Goal: Information Seeking & Learning: Learn about a topic

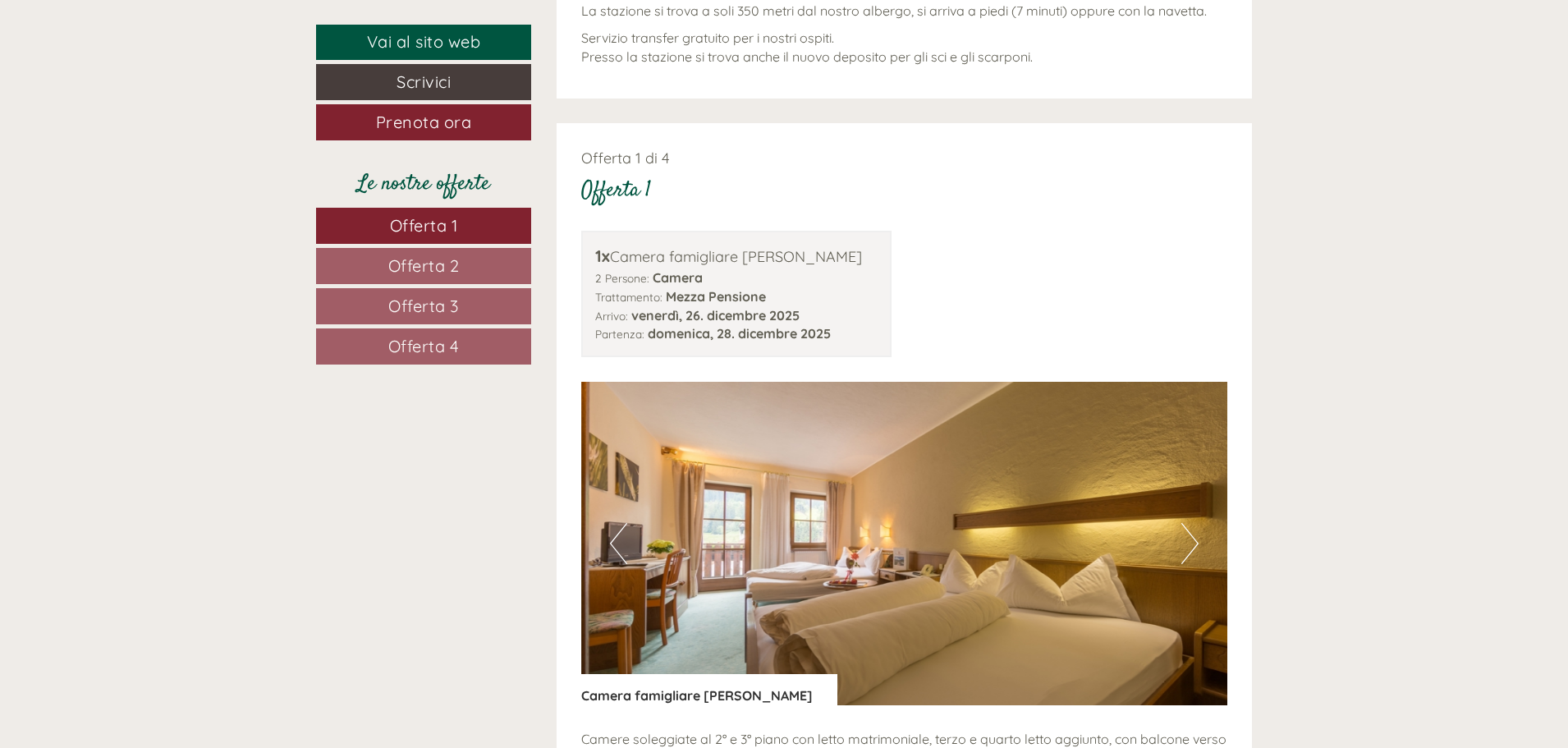
scroll to position [2134, 0]
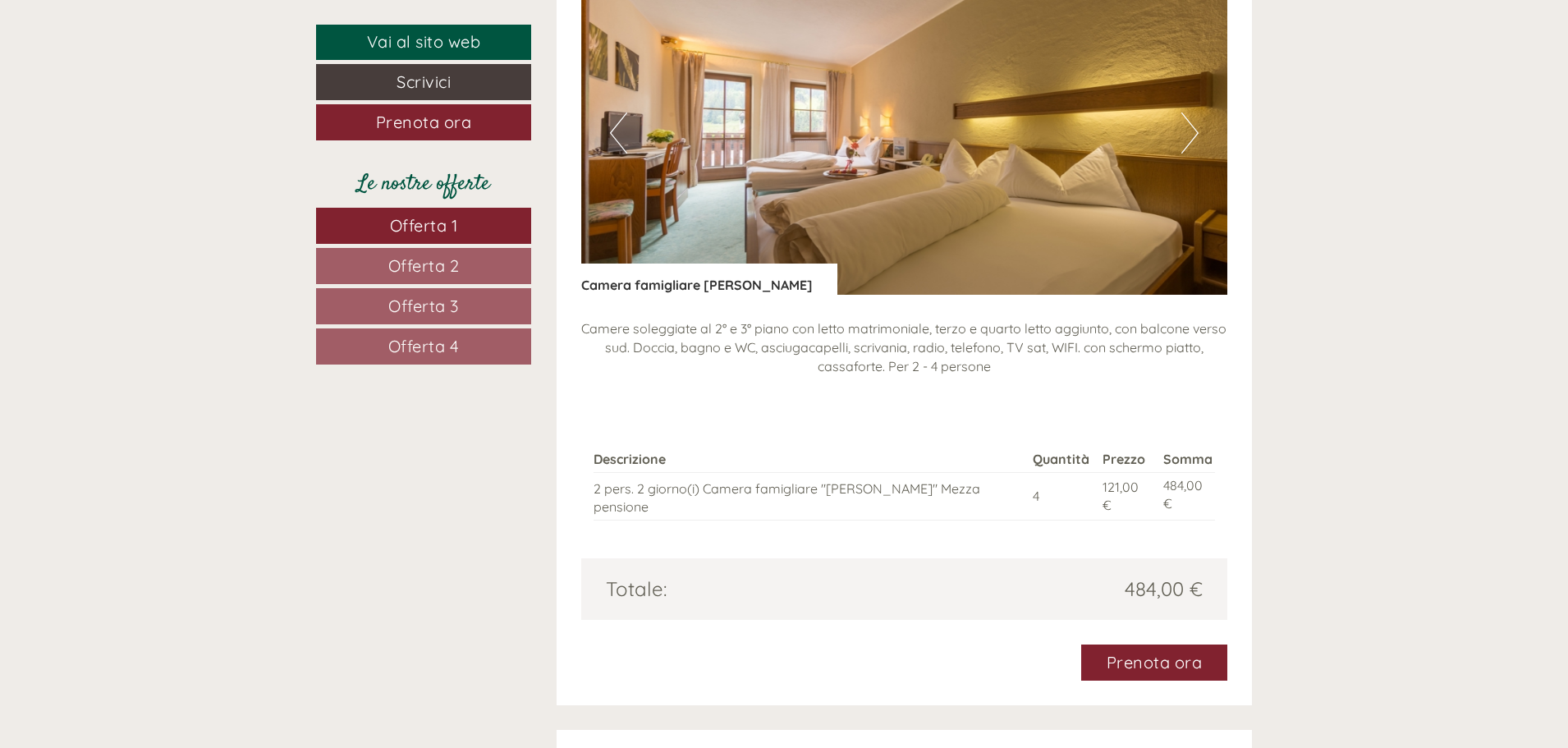
click at [404, 341] on span "Offerta 4" at bounding box center [423, 345] width 72 height 20
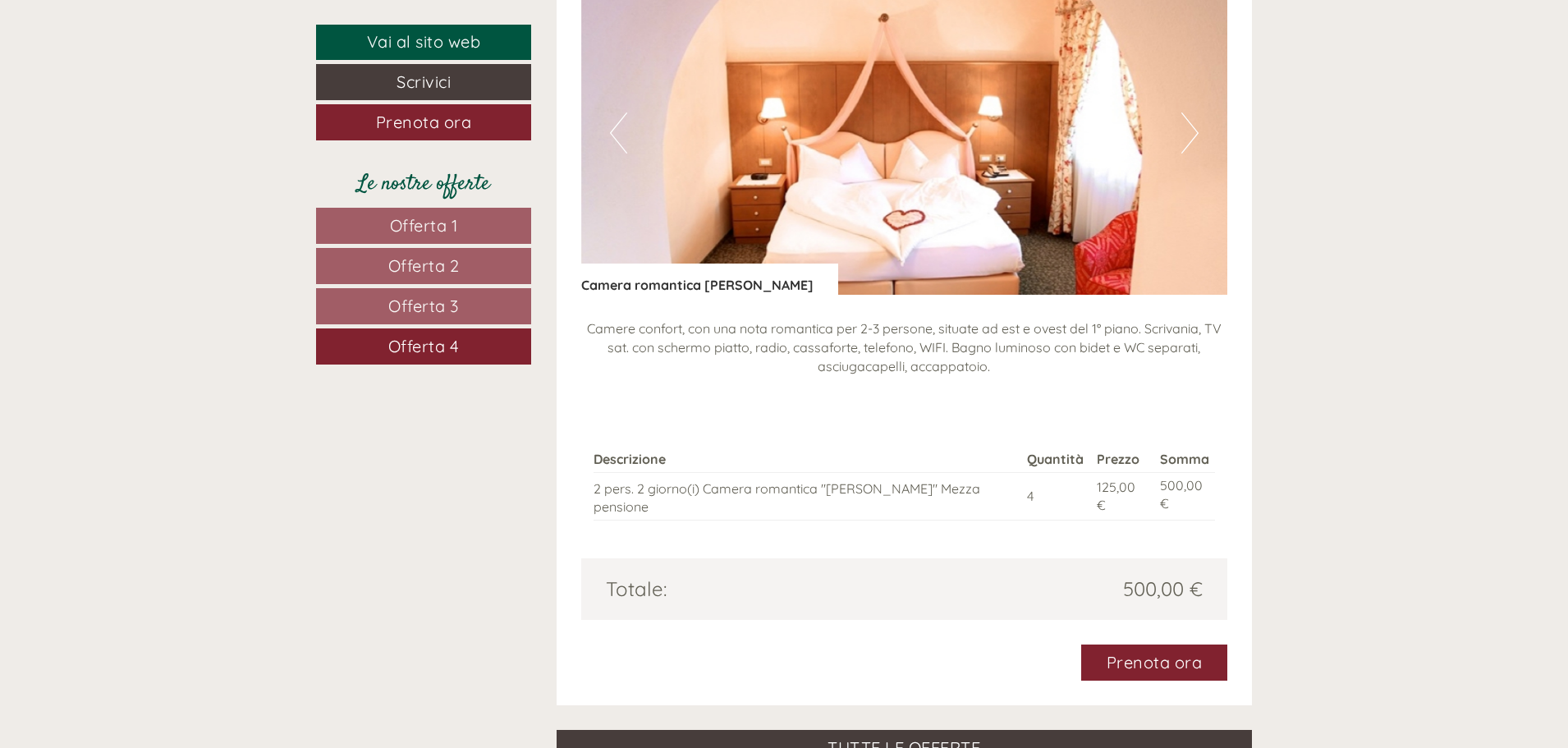
scroll to position [1847, 0]
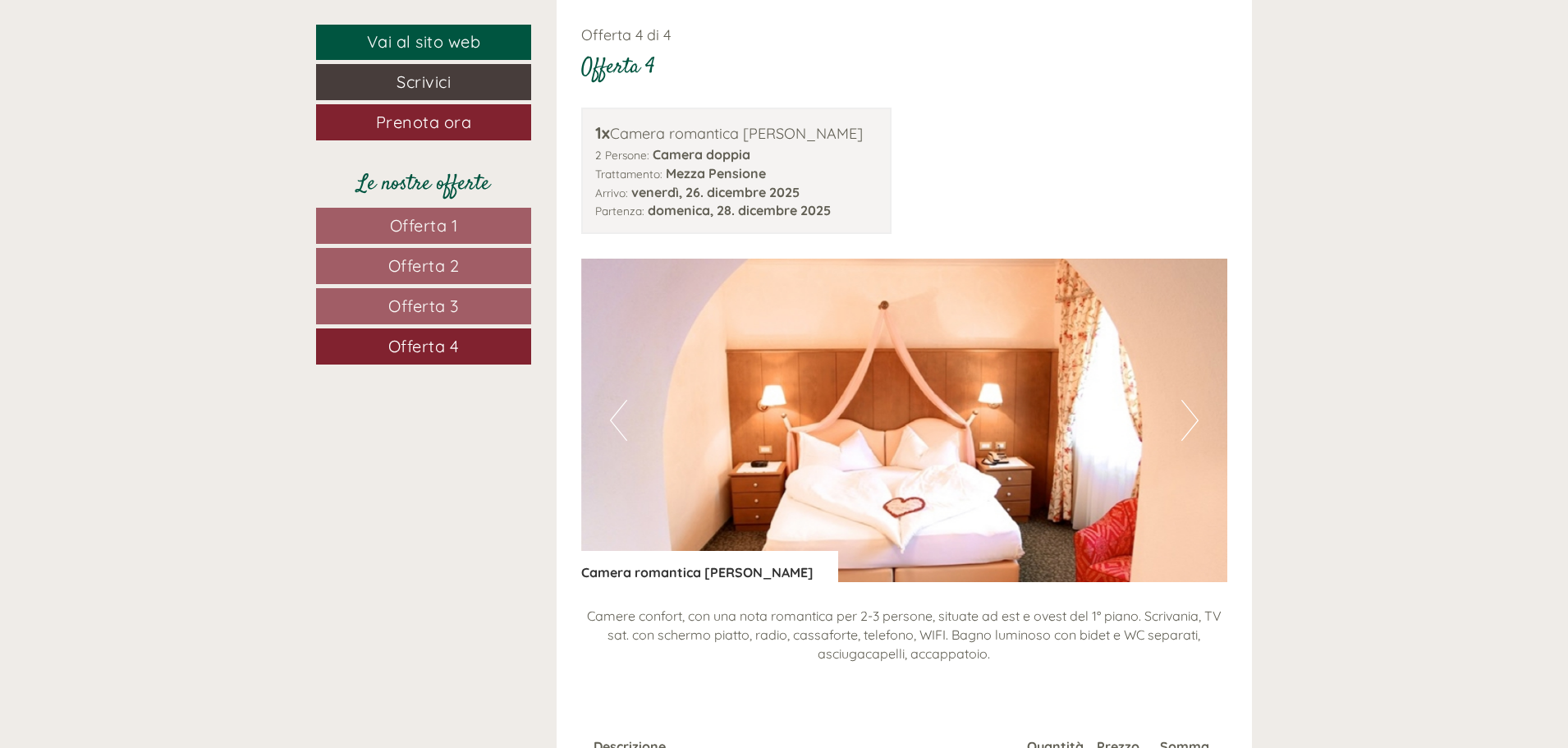
click at [404, 306] on span "Offerta 3" at bounding box center [423, 305] width 71 height 20
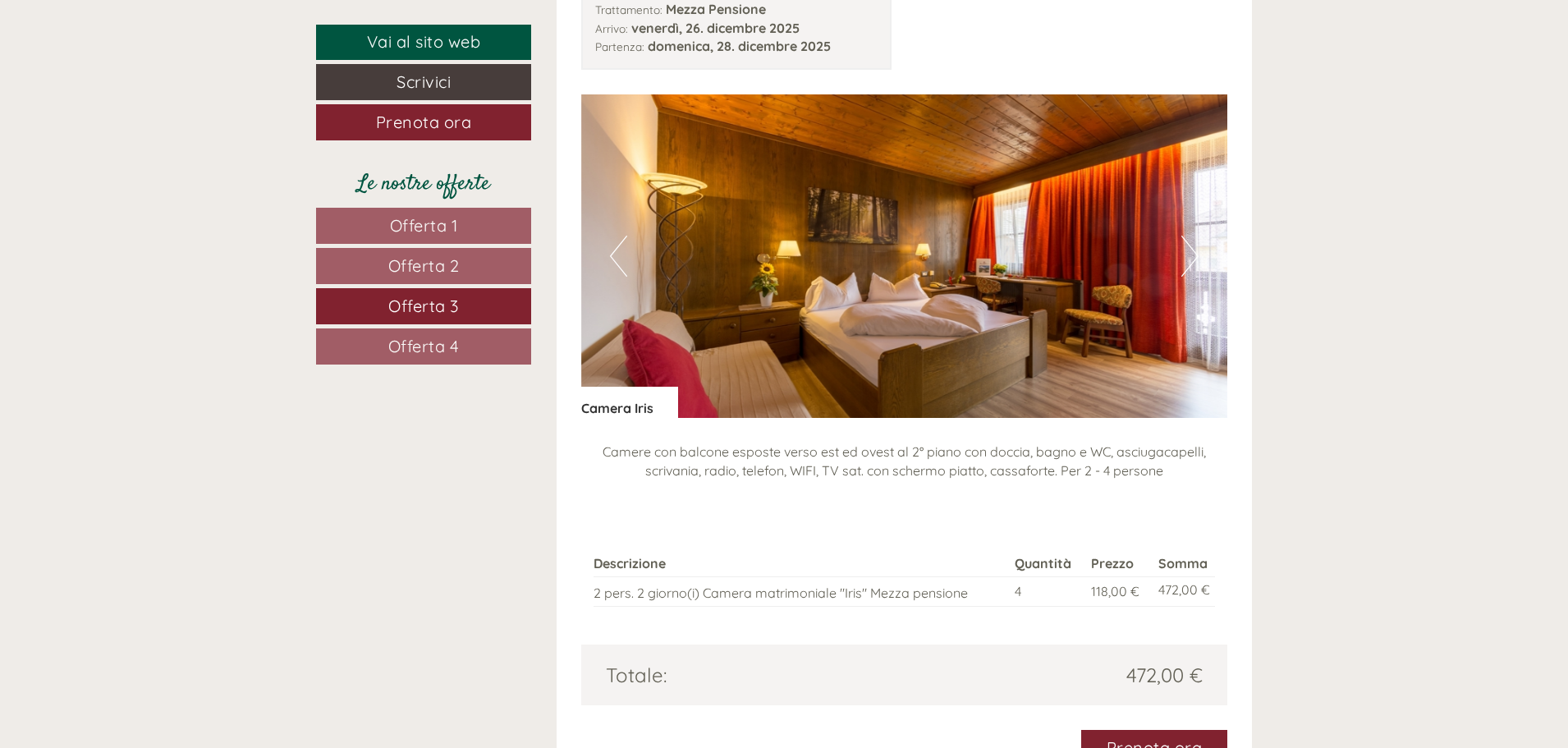
scroll to position [2093, 0]
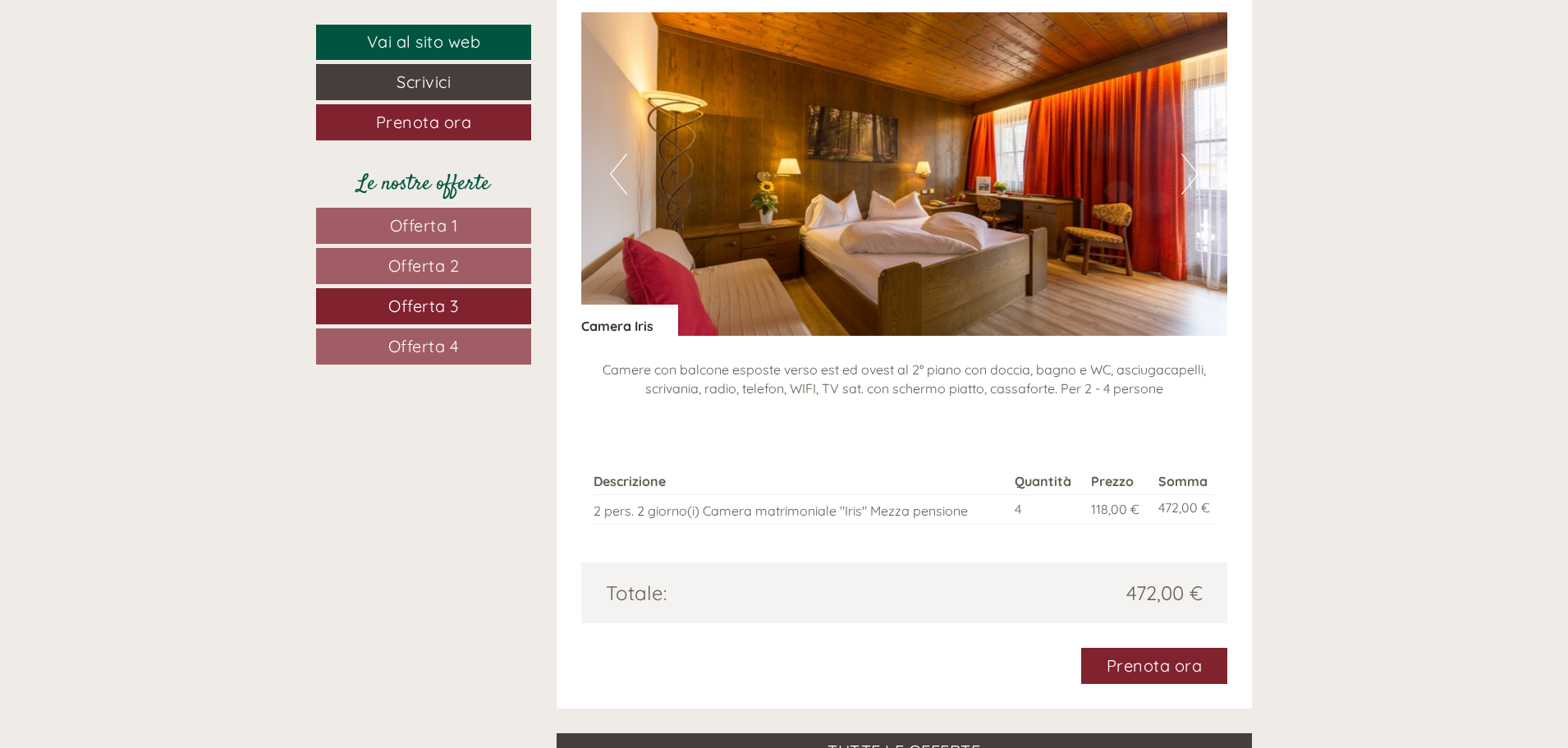
click at [465, 263] on link "Offerta 2" at bounding box center [423, 266] width 216 height 36
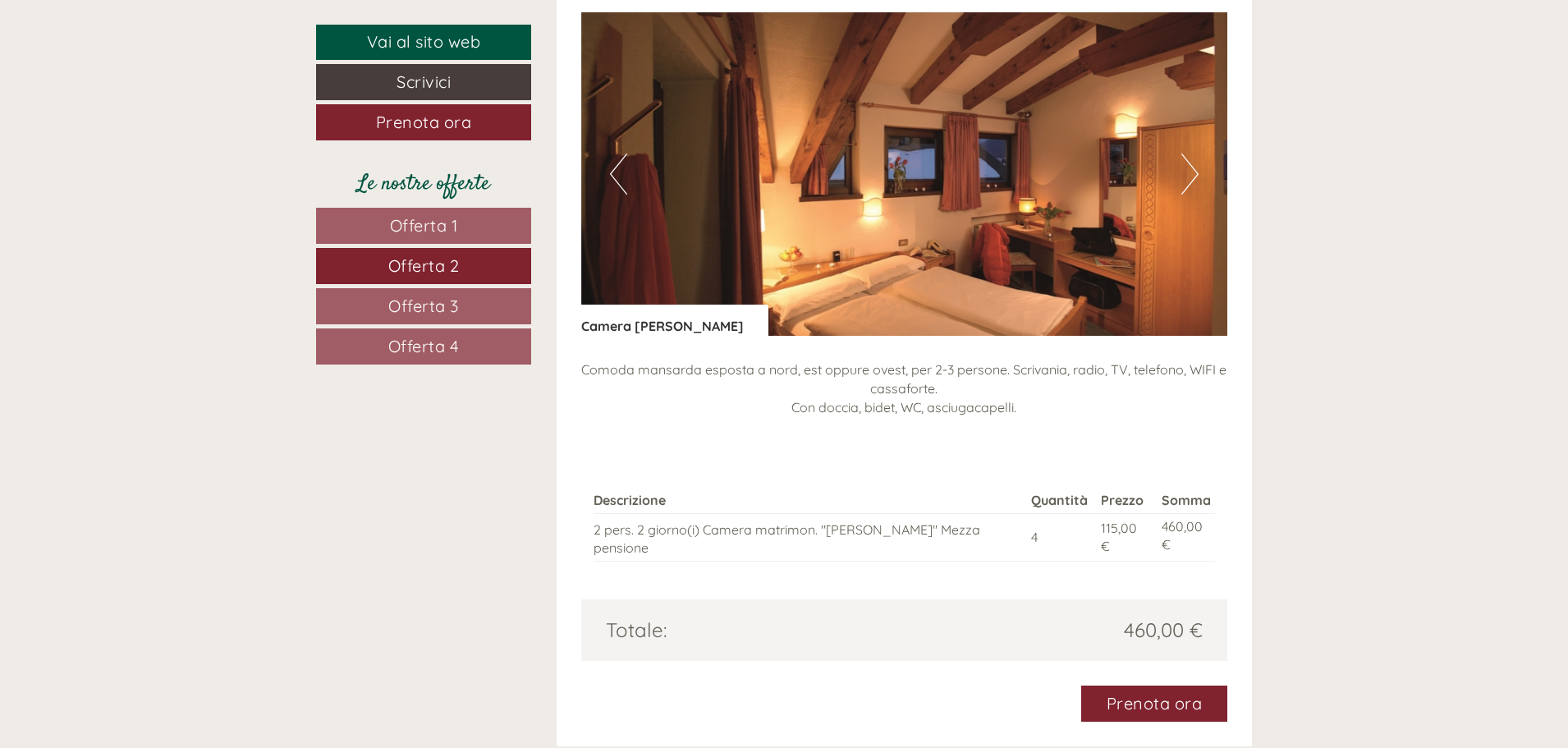
scroll to position [1847, 0]
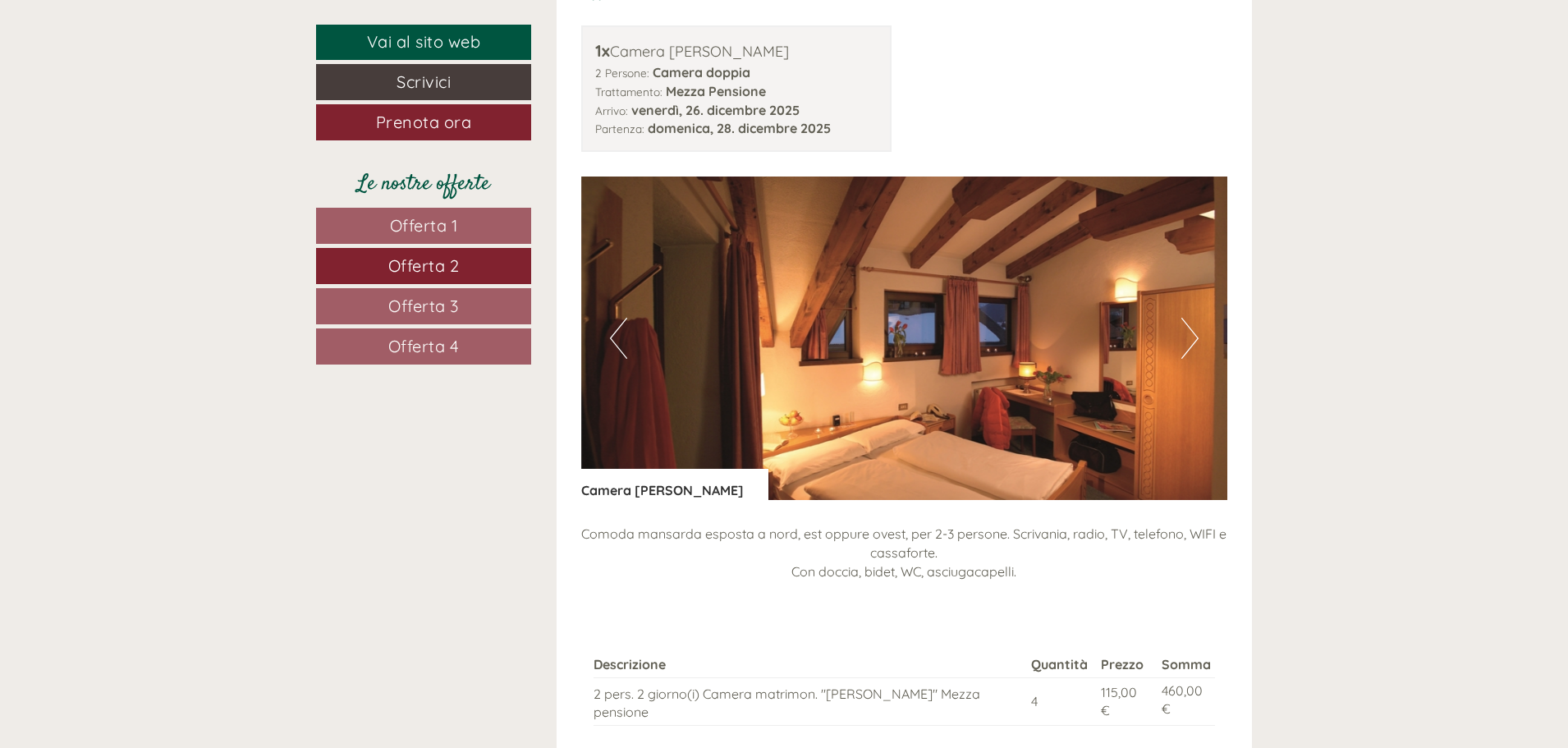
click at [455, 218] on span "Offerta 1" at bounding box center [423, 225] width 68 height 20
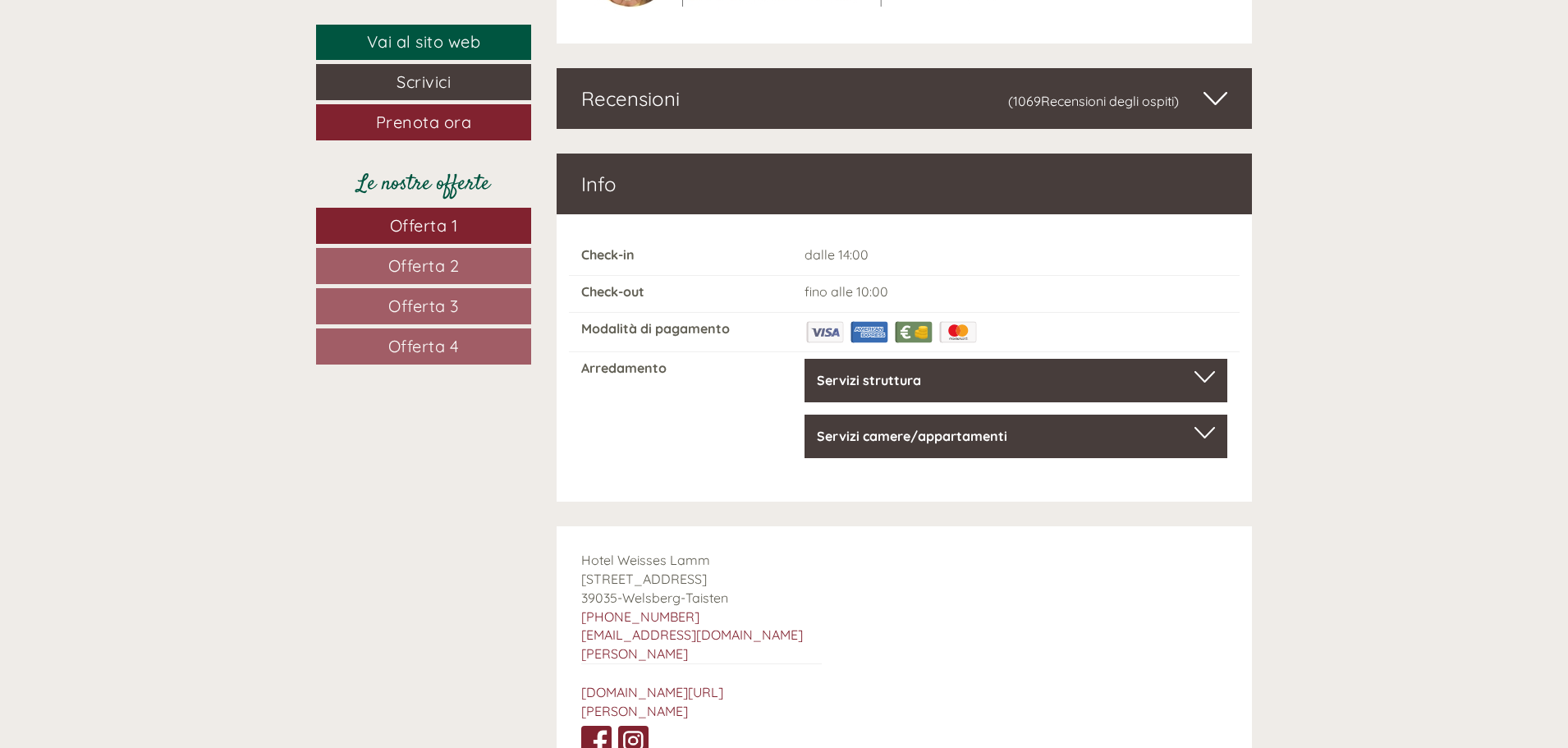
scroll to position [5932, 0]
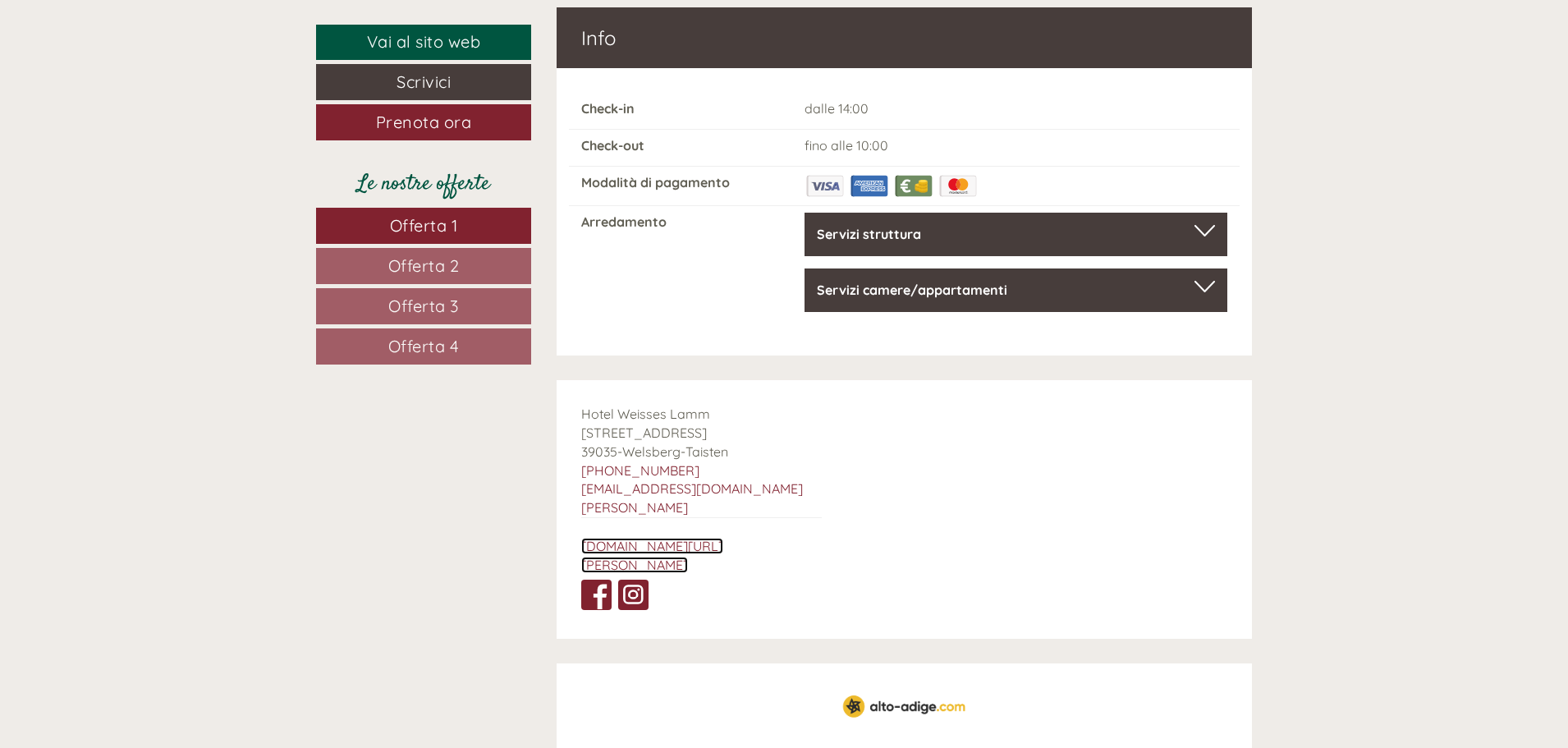
click at [654, 537] on link "[DOMAIN_NAME][URL][PERSON_NAME]" at bounding box center [652, 555] width 142 height 35
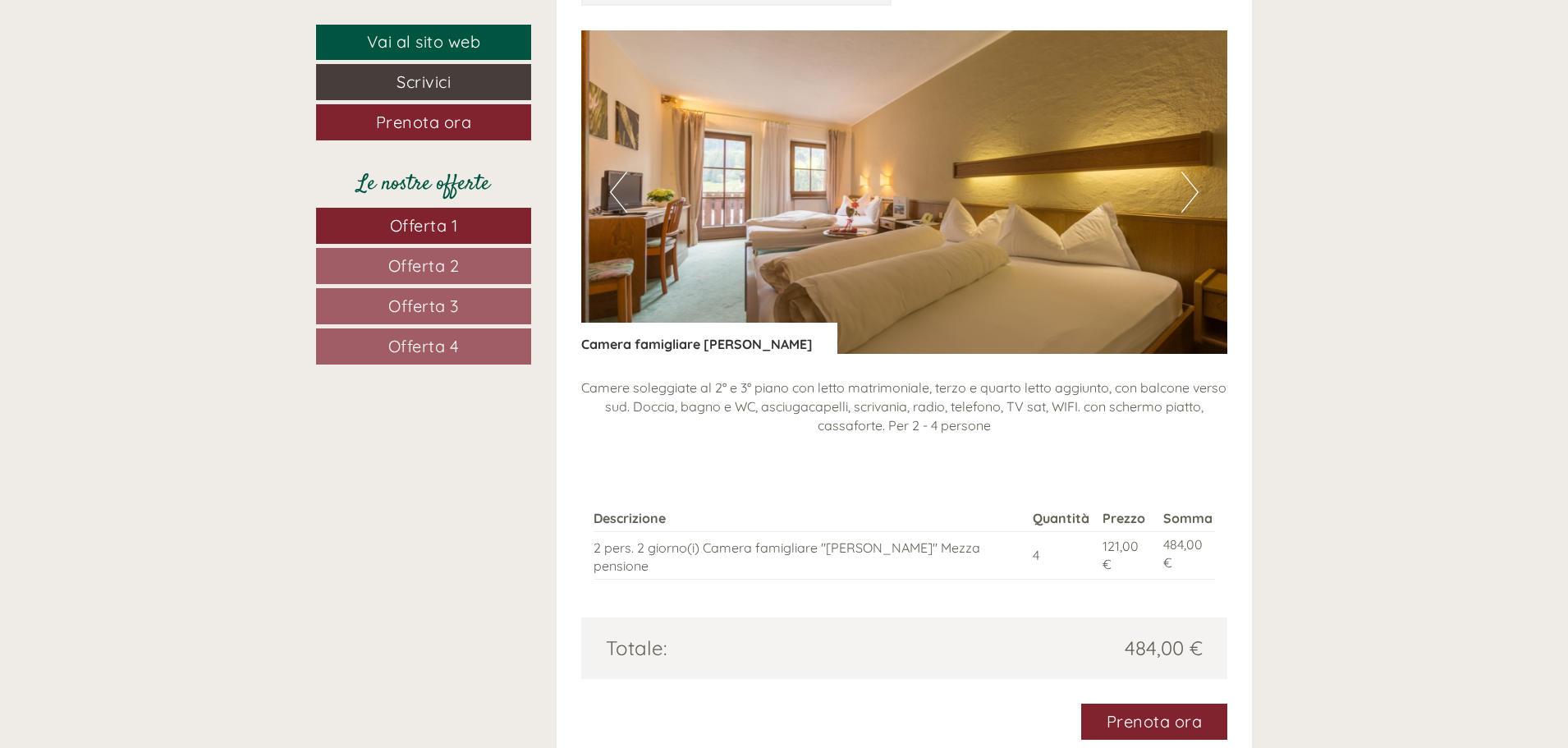
scroll to position [1993, 0]
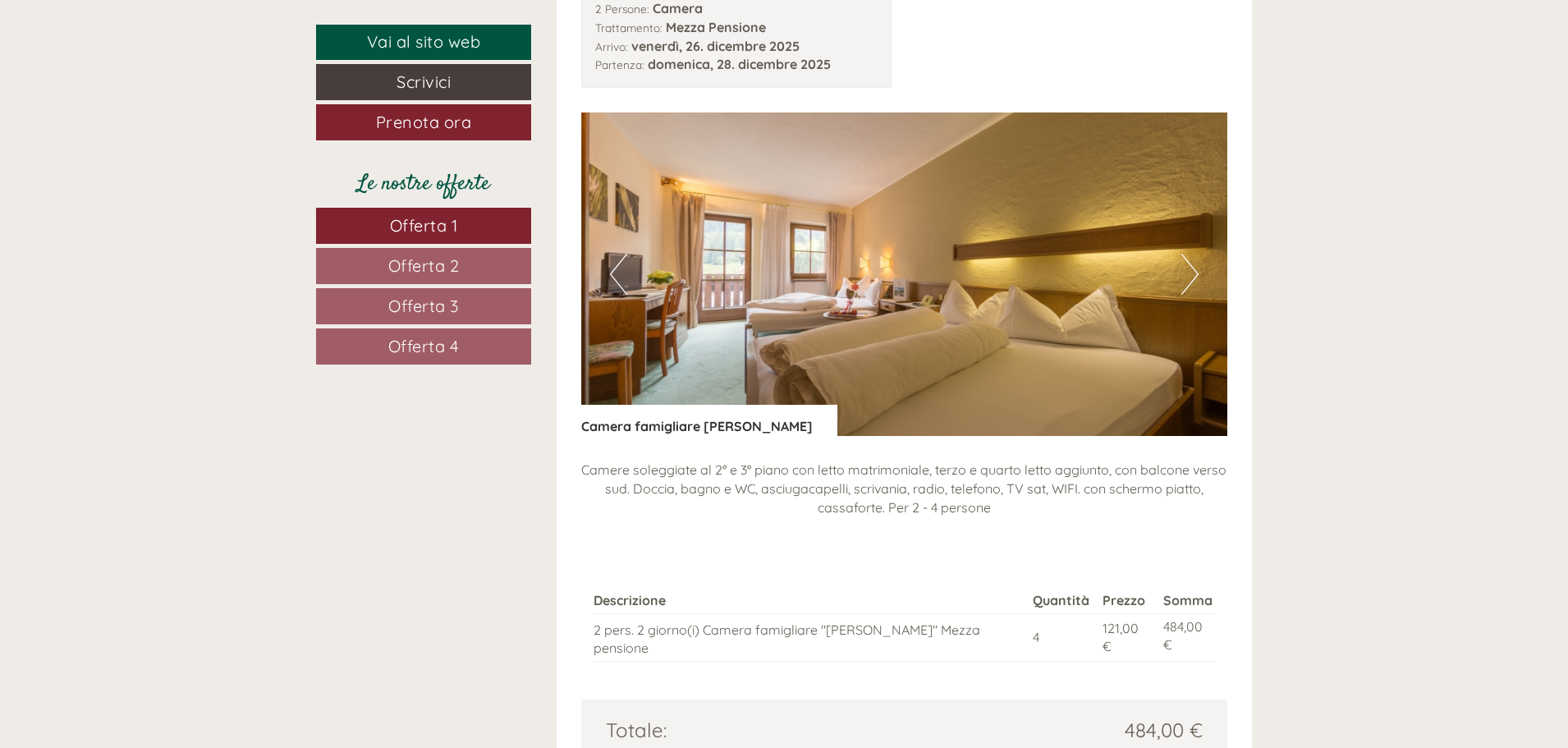
click at [1173, 273] on img at bounding box center [904, 274] width 647 height 324
click at [1191, 273] on button "Next" at bounding box center [1190, 274] width 17 height 41
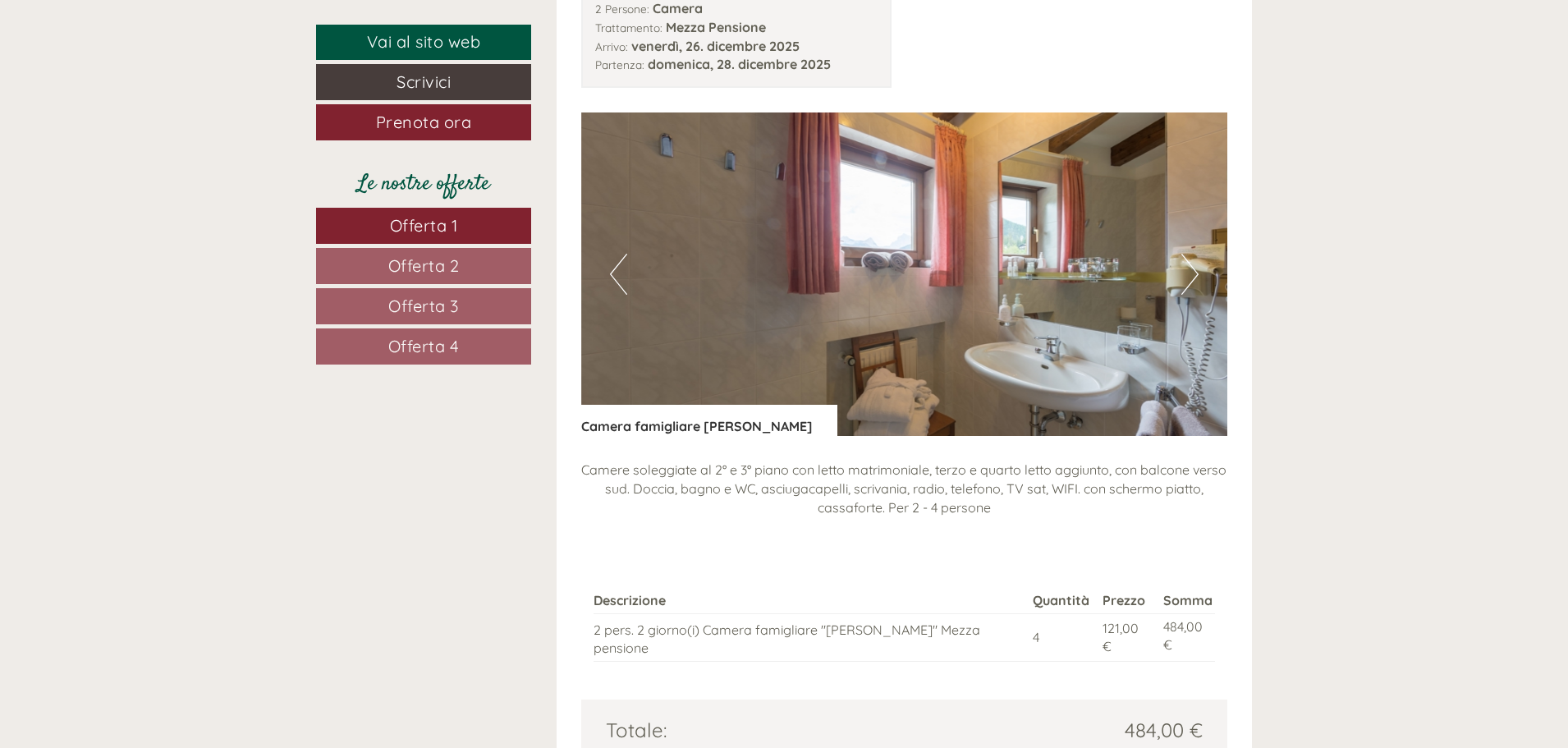
click at [1191, 273] on button "Next" at bounding box center [1190, 274] width 17 height 41
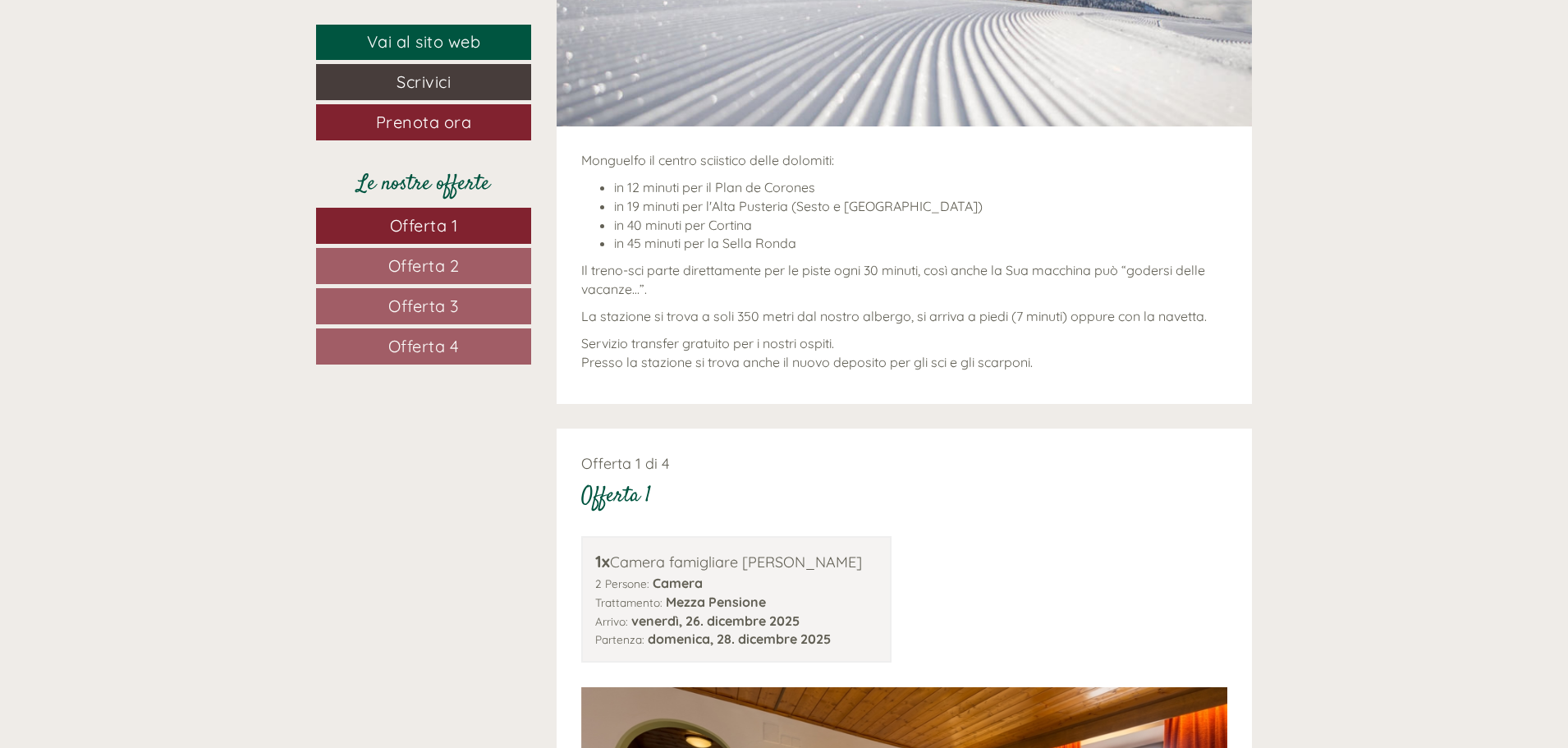
scroll to position [1090, 0]
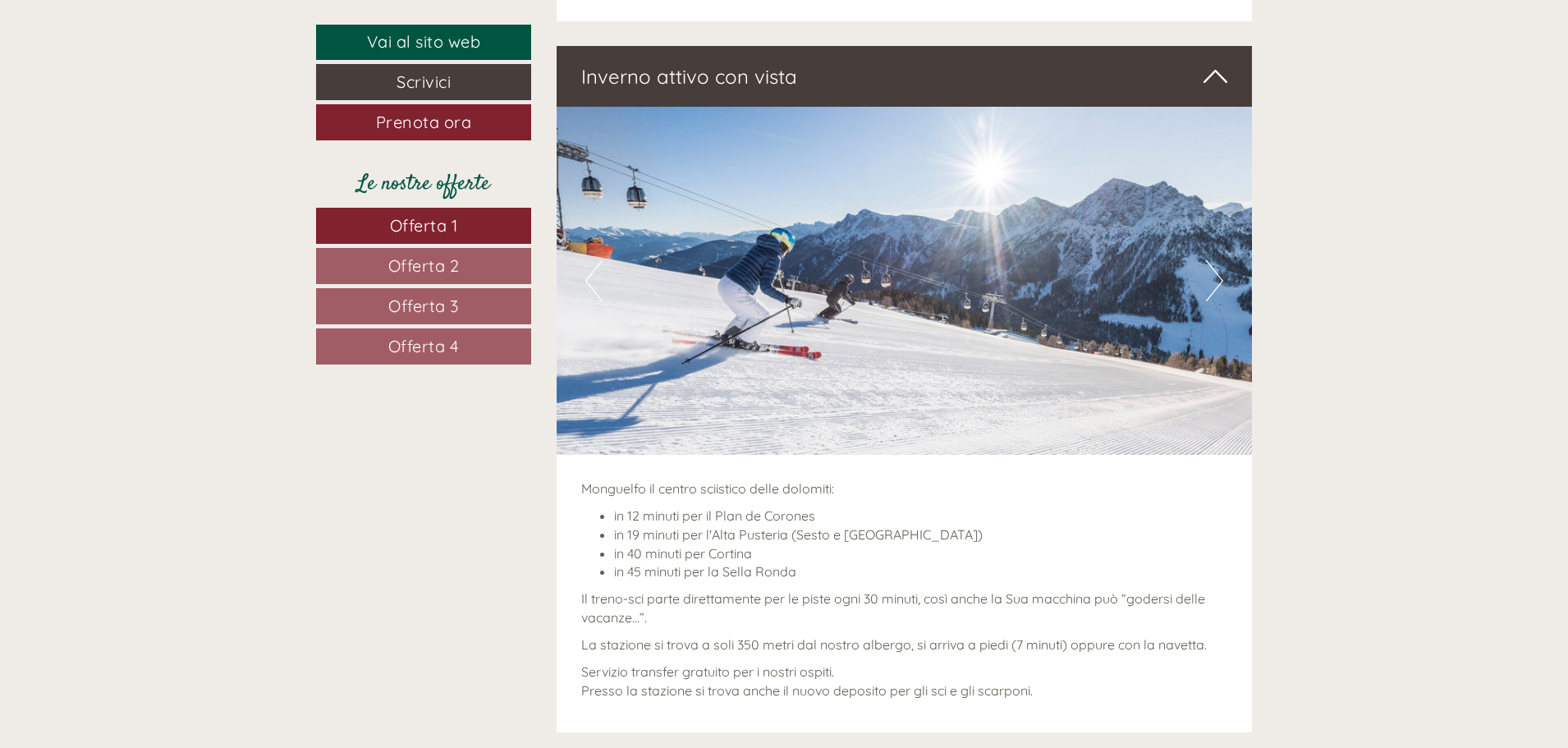
click at [1201, 89] on div "Inverno attivo con vista" at bounding box center [904, 76] width 696 height 60
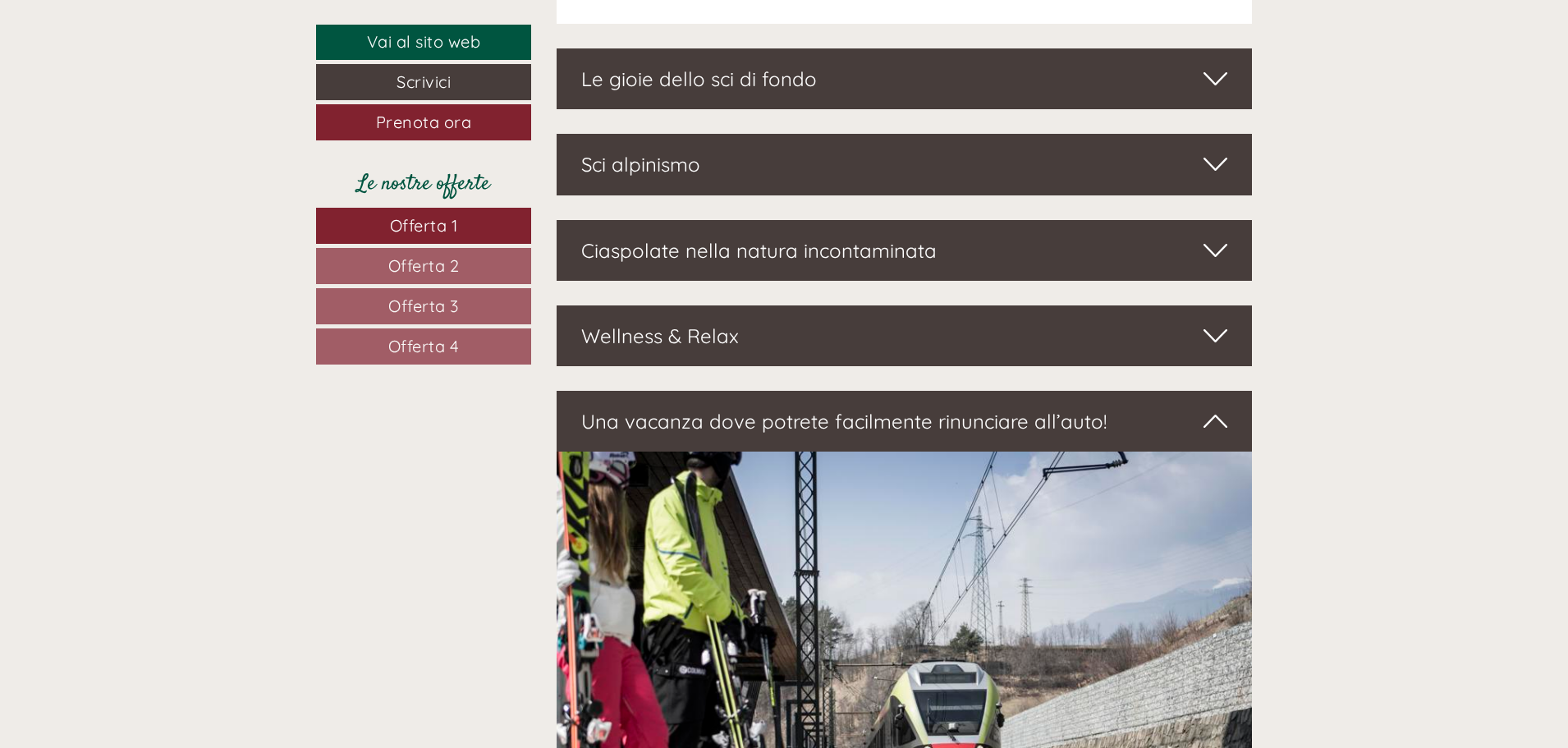
scroll to position [2709, 0]
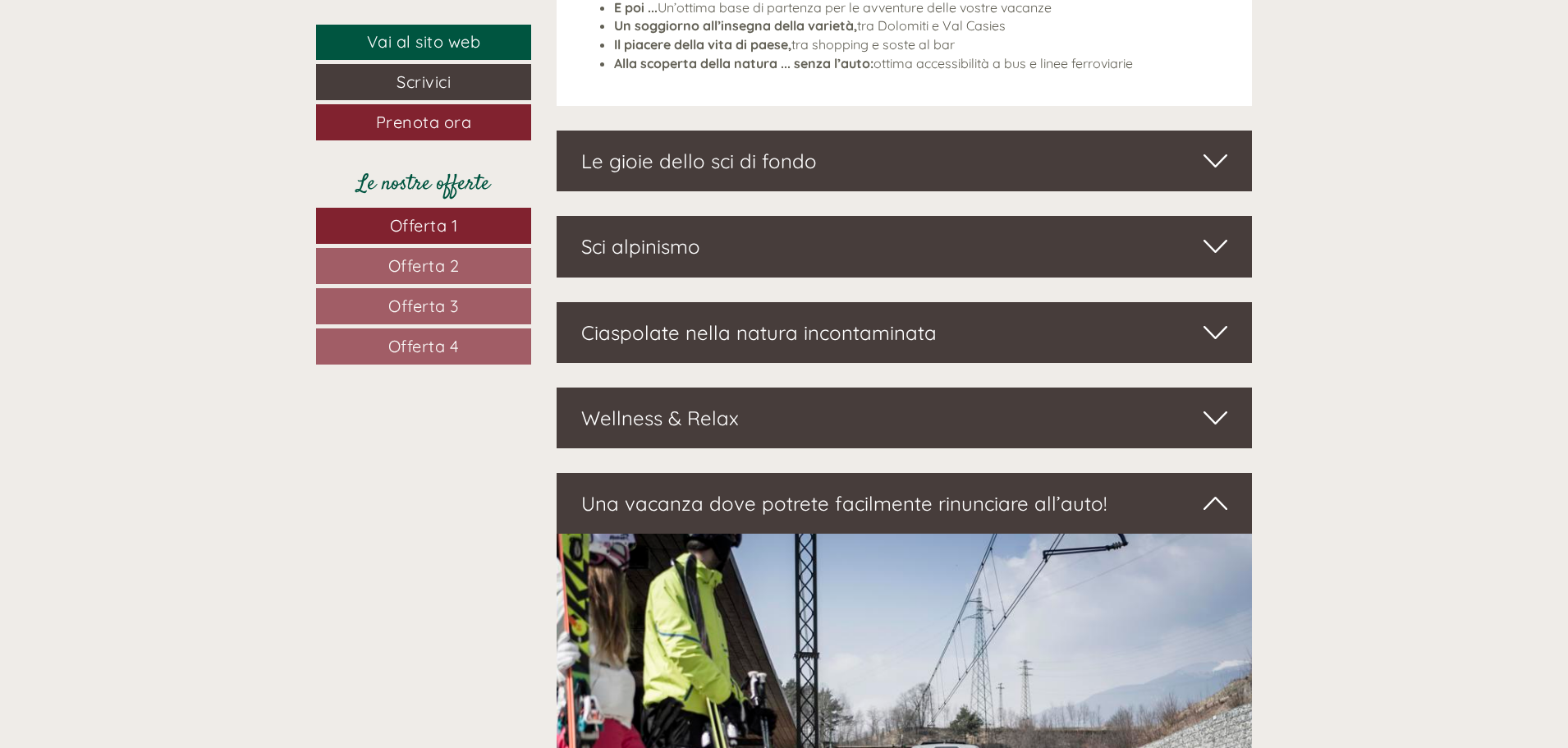
click at [1213, 404] on icon at bounding box center [1215, 418] width 24 height 28
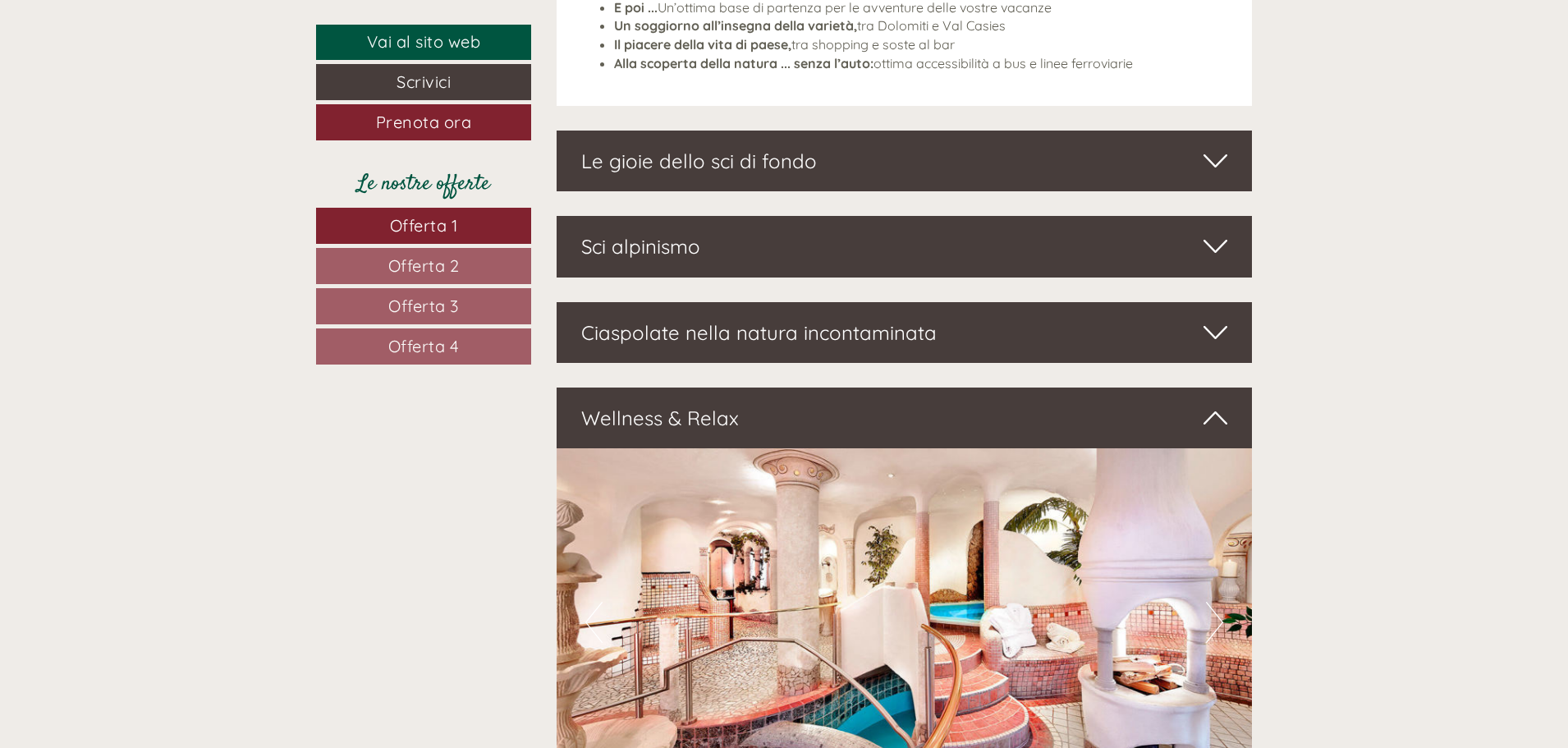
scroll to position [2955, 0]
